Goal: Transaction & Acquisition: Purchase product/service

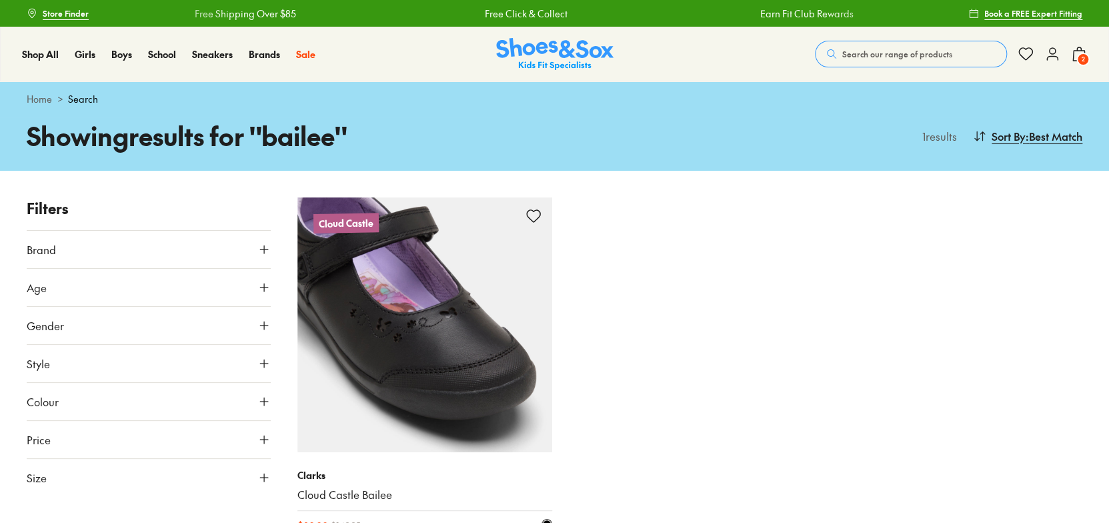
click at [501, 340] on img at bounding box center [424, 324] width 255 height 255
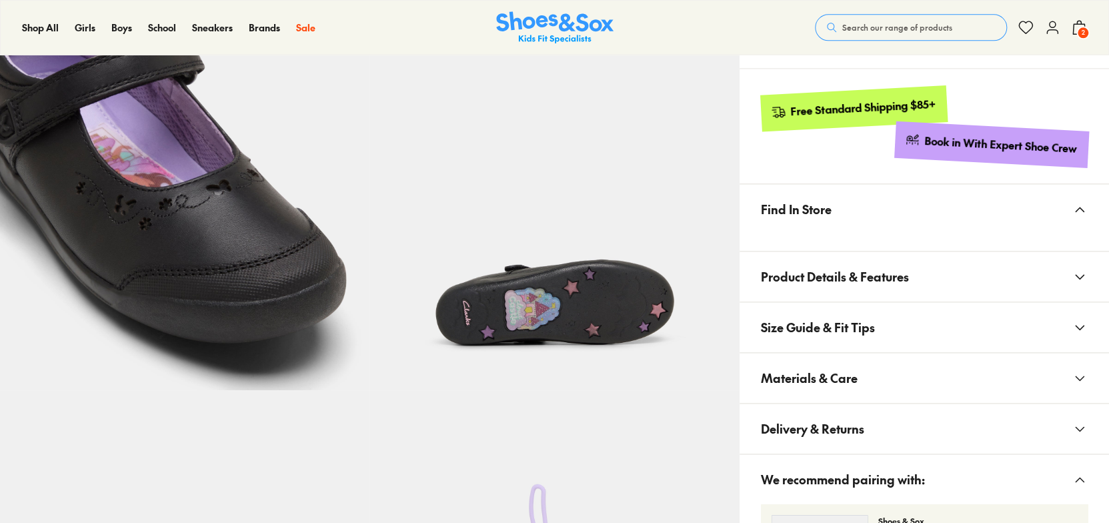
click at [887, 352] on button "Size Guide & Fit Tips" at bounding box center [923, 327] width 369 height 50
select select "*"
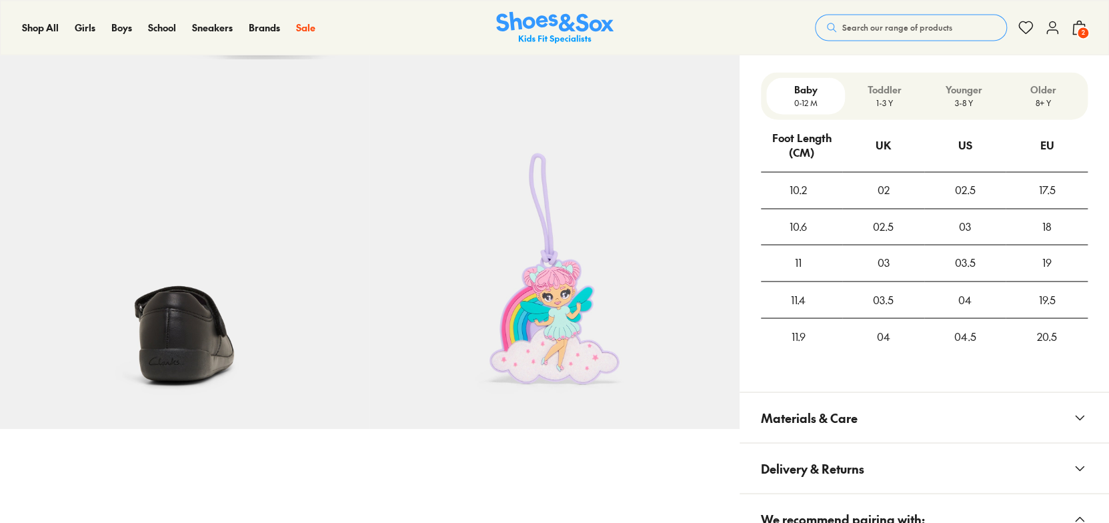
scroll to position [1333, 0]
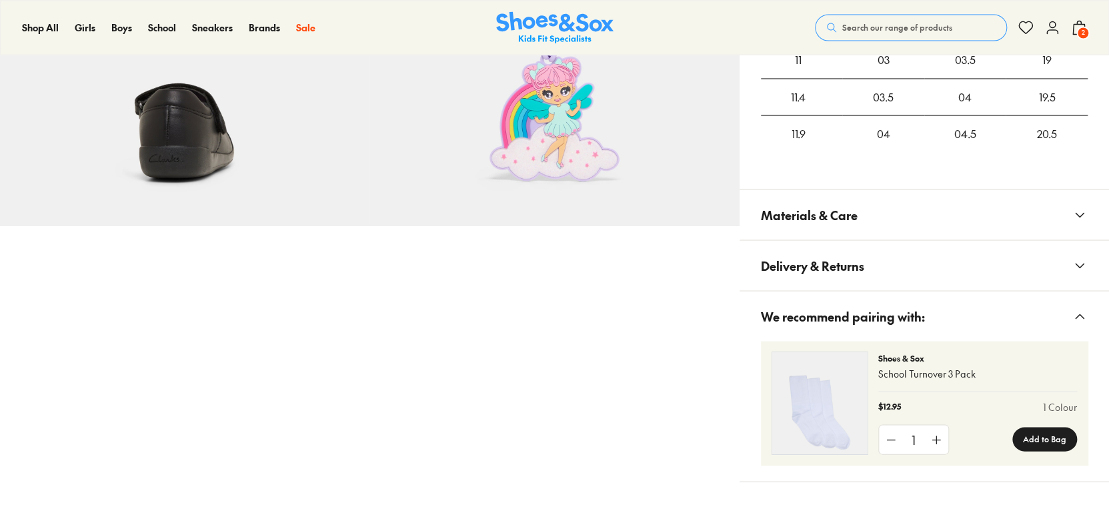
click at [878, 207] on button "Materials & Care" at bounding box center [923, 214] width 369 height 50
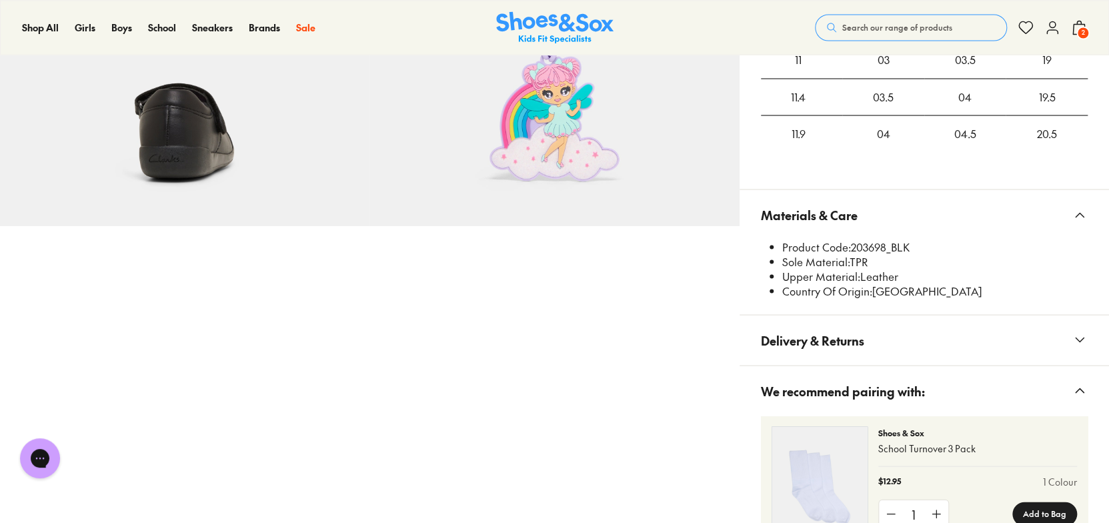
scroll to position [0, 0]
drag, startPoint x: 851, startPoint y: 242, endPoint x: 885, endPoint y: 243, distance: 34.7
click at [885, 243] on li "Product Code: 203698_BLK" at bounding box center [934, 246] width 305 height 15
copy li "203698"
